Goal: Check status: Check status

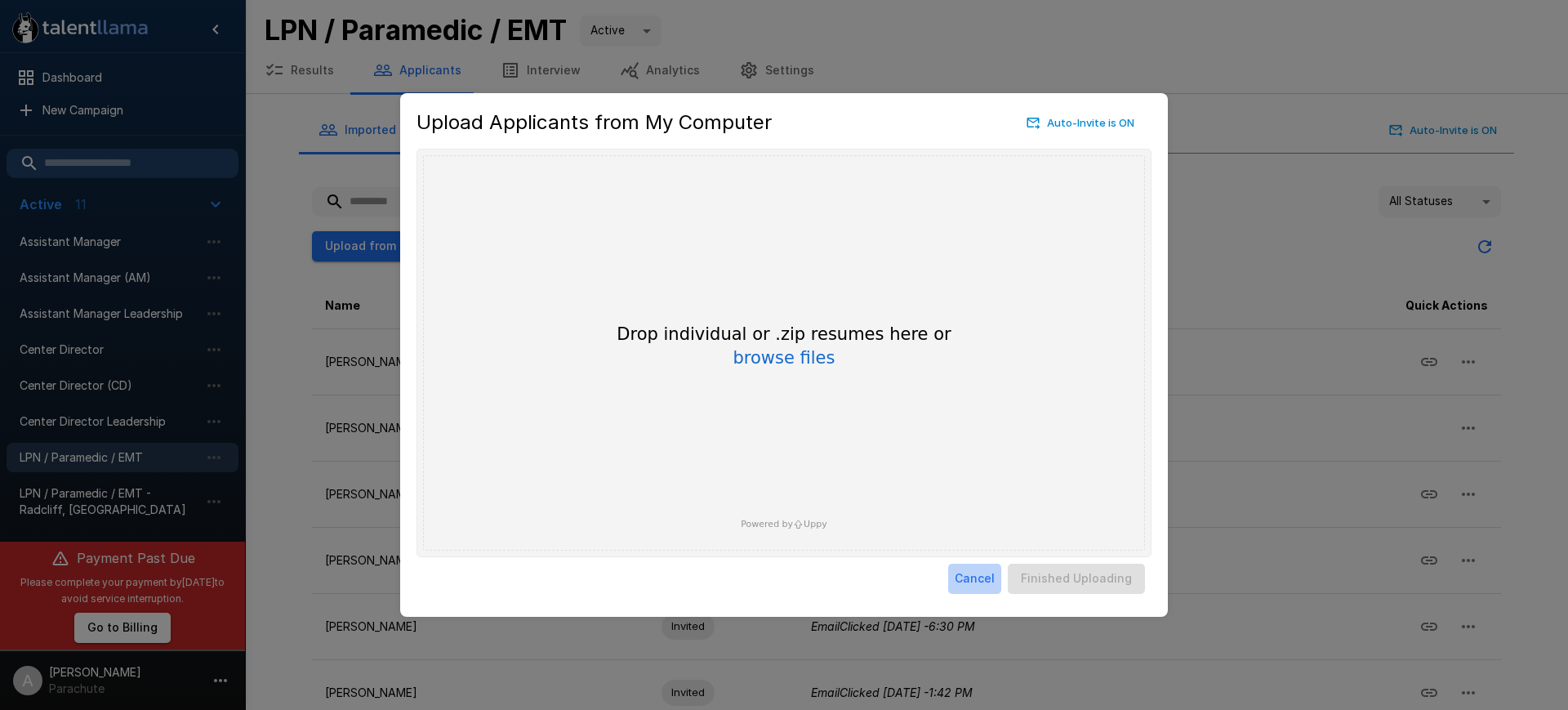
click at [971, 587] on button "Cancel" at bounding box center [975, 578] width 53 height 30
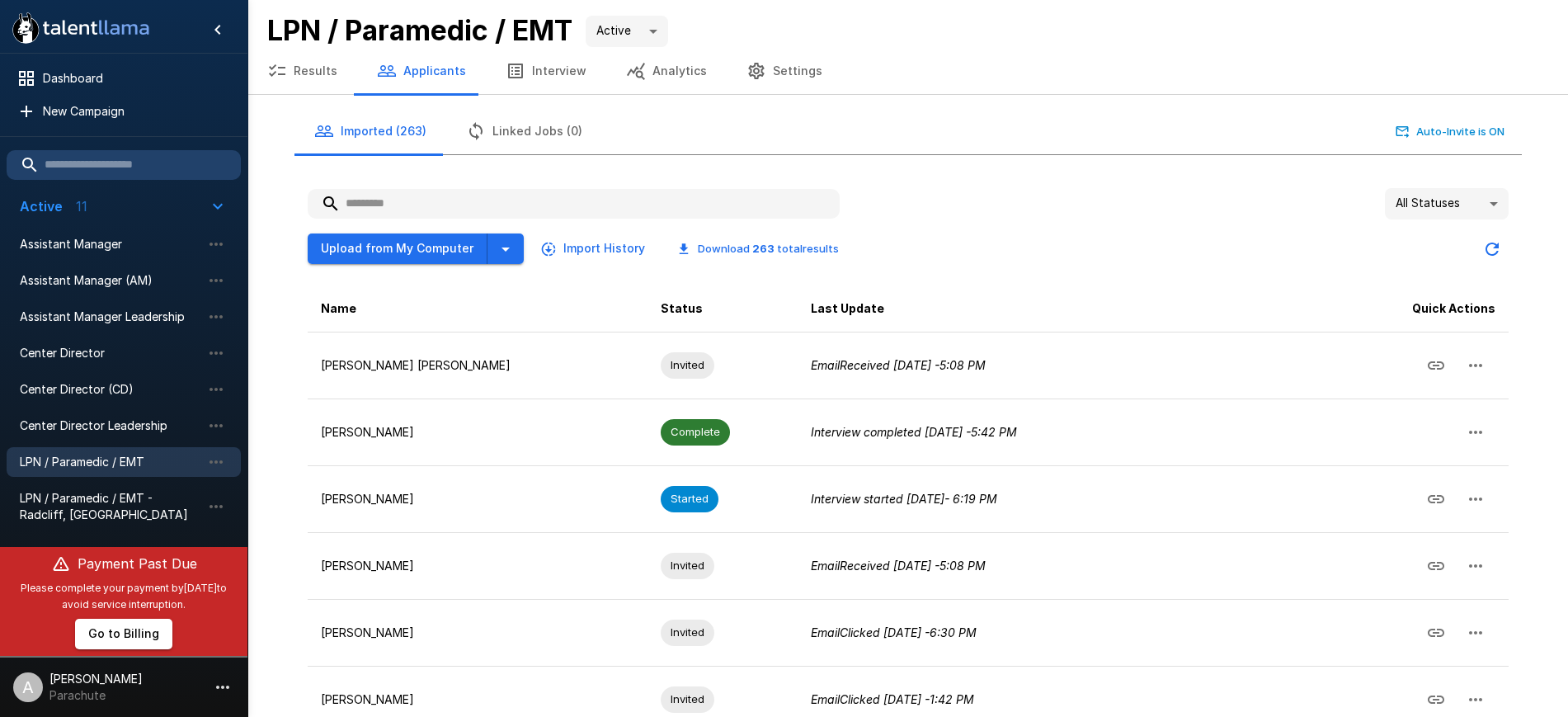
click at [310, 61] on button "Results" at bounding box center [302, 70] width 110 height 47
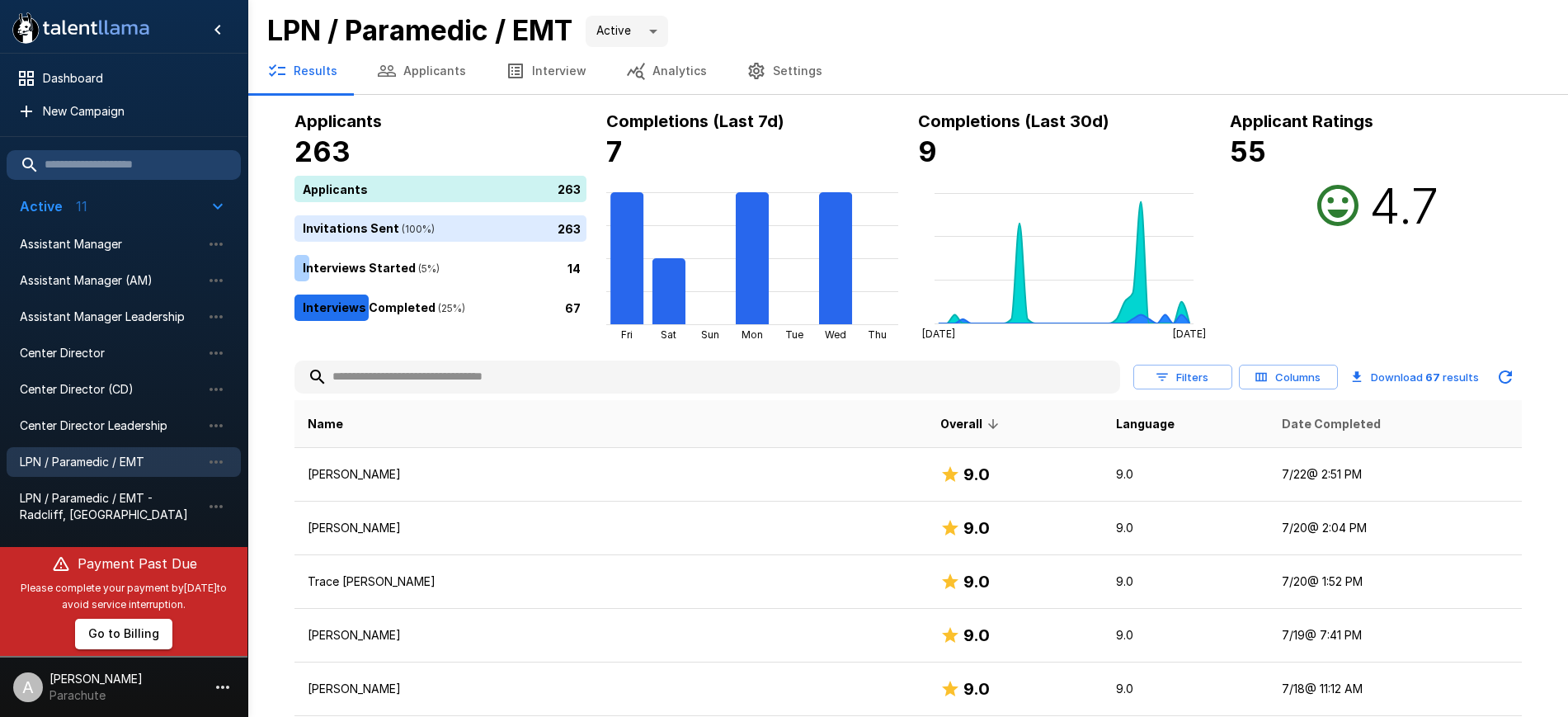
click at [1282, 426] on span "Date Completed" at bounding box center [1331, 424] width 99 height 20
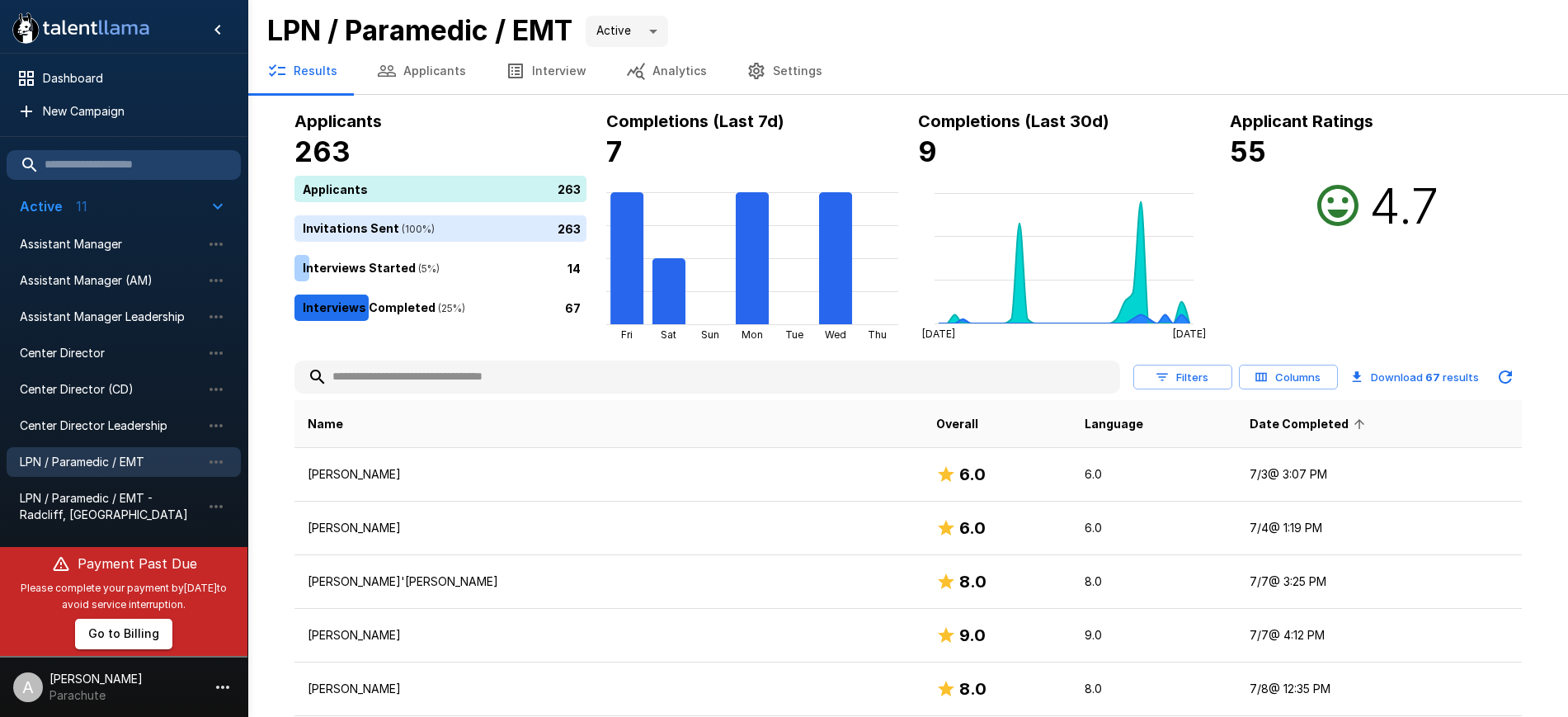
click at [1249, 426] on span "Date Completed" at bounding box center [1310, 424] width 121 height 20
